Goal: Navigation & Orientation: Find specific page/section

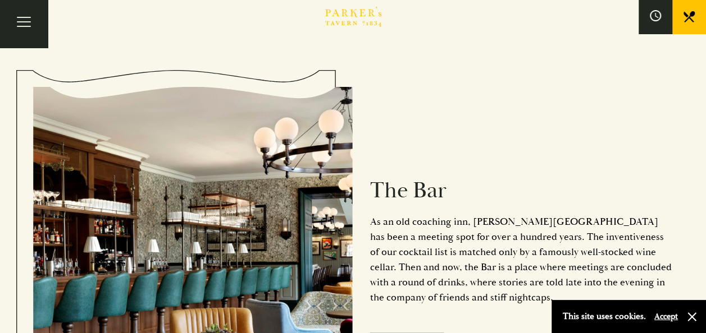
scroll to position [778, 0]
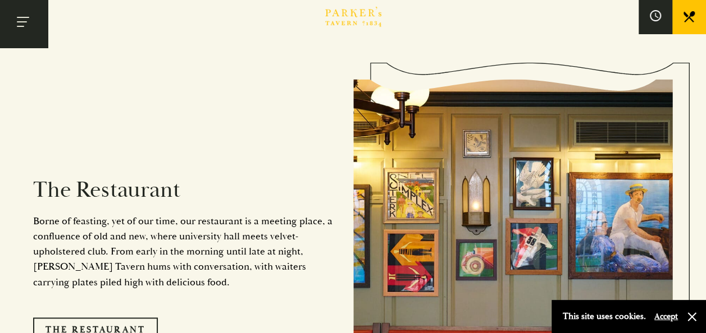
click at [35, 28] on button "Toggle navigation" at bounding box center [24, 24] width 48 height 48
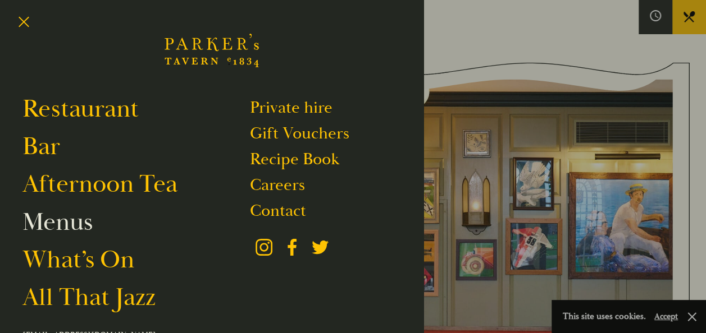
click at [76, 222] on link "Menus" at bounding box center [57, 222] width 70 height 31
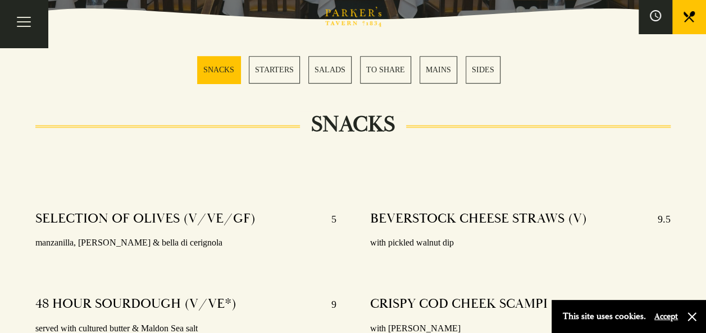
scroll to position [225, 0]
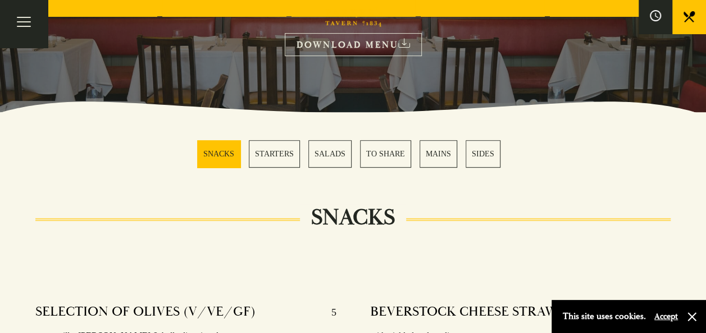
click at [433, 158] on link "MAINS" at bounding box center [438, 154] width 38 height 28
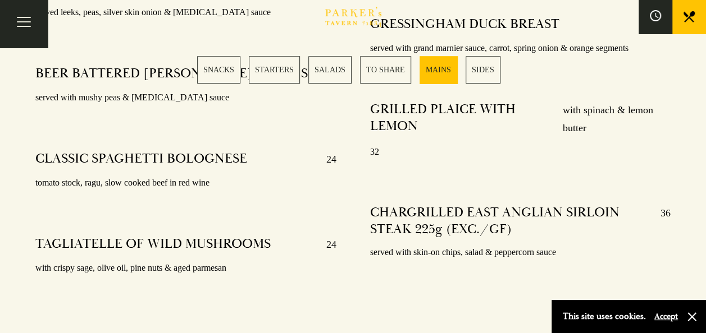
scroll to position [2430, 0]
